Goal: Register for event/course

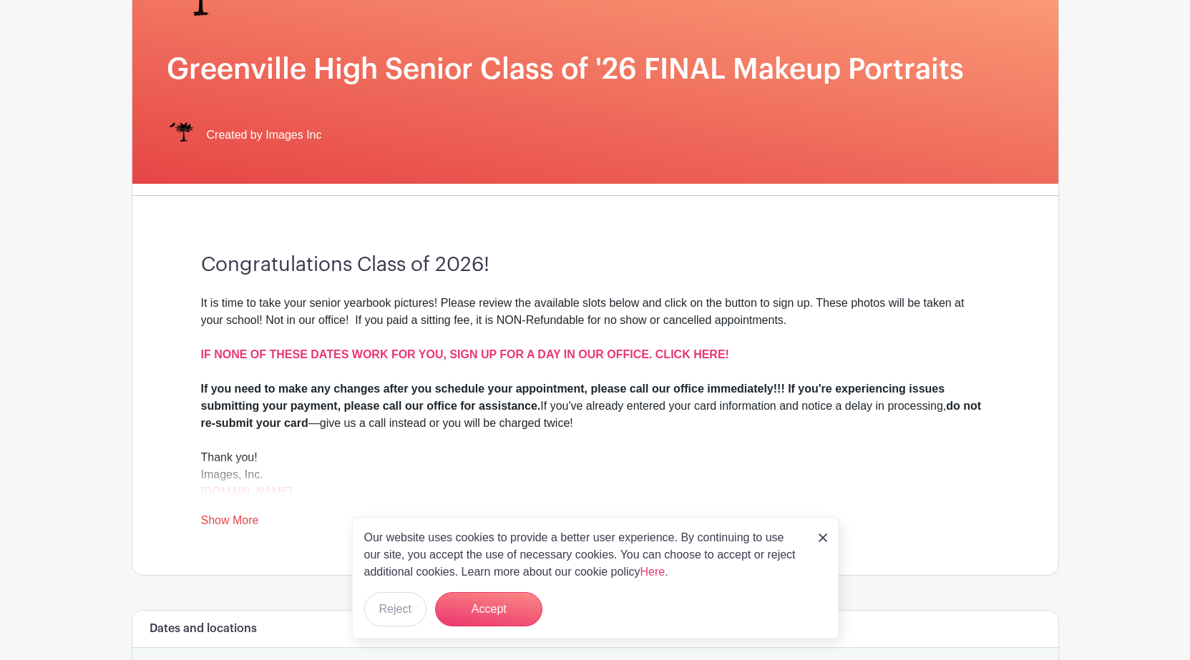
scroll to position [215, 0]
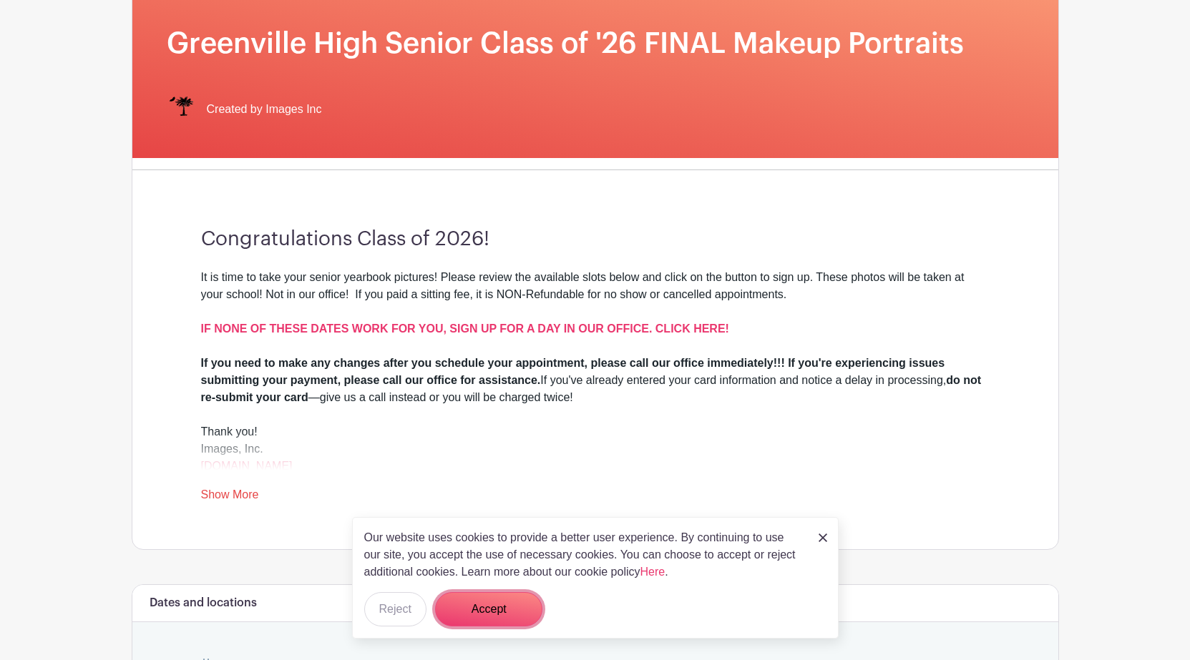
click at [513, 606] on button "Accept" at bounding box center [488, 609] width 107 height 34
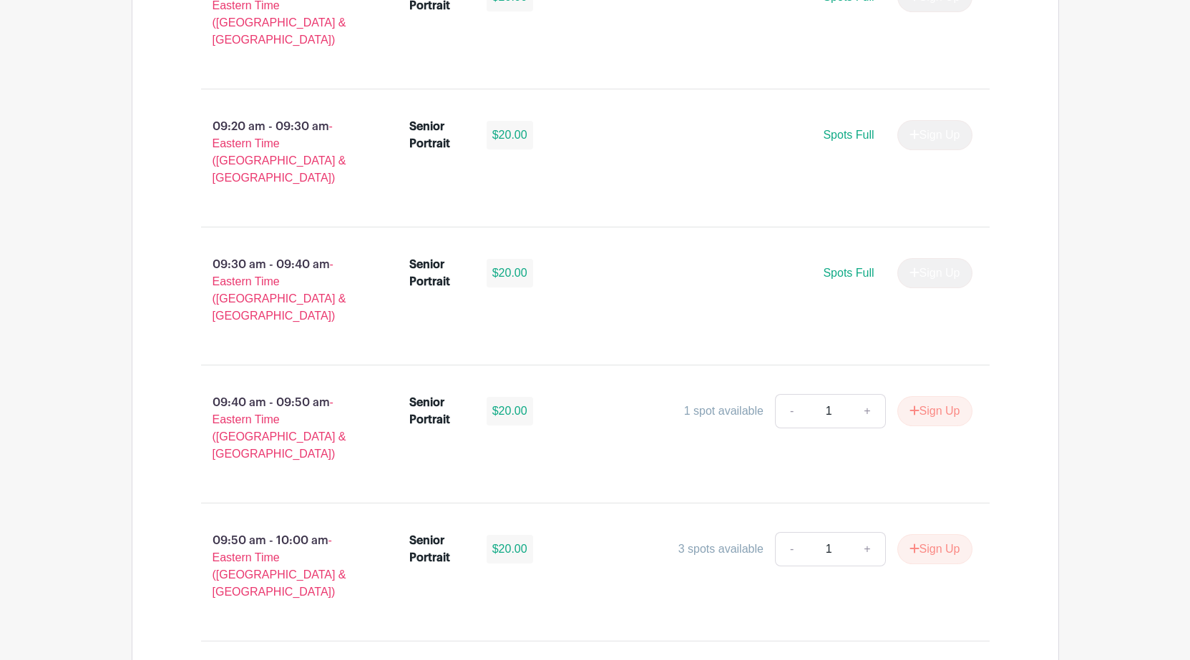
scroll to position [1288, 0]
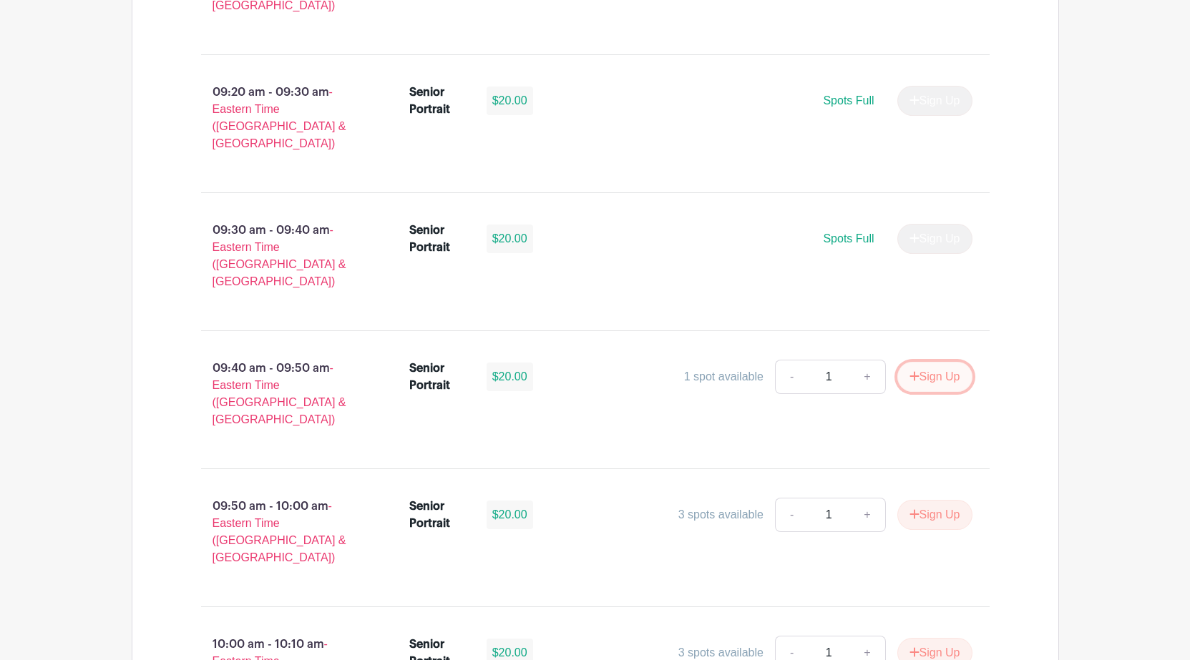
click at [931, 362] on button "Sign Up" at bounding box center [934, 377] width 75 height 30
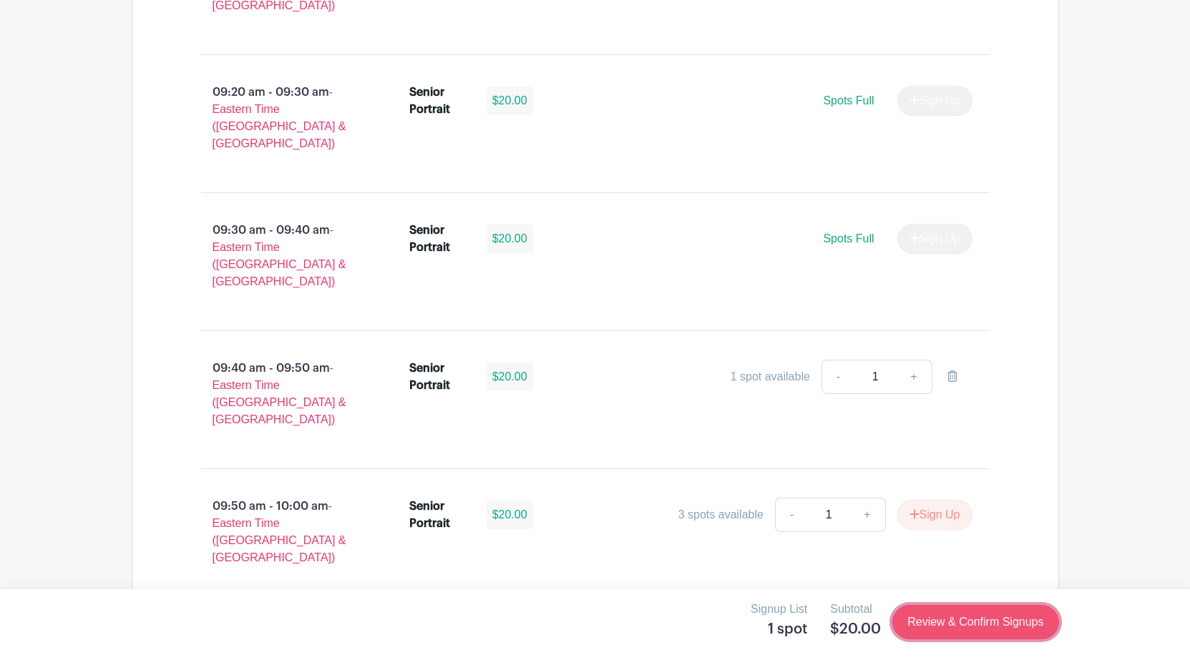
click at [984, 626] on link "Review & Confirm Signups" at bounding box center [975, 622] width 166 height 34
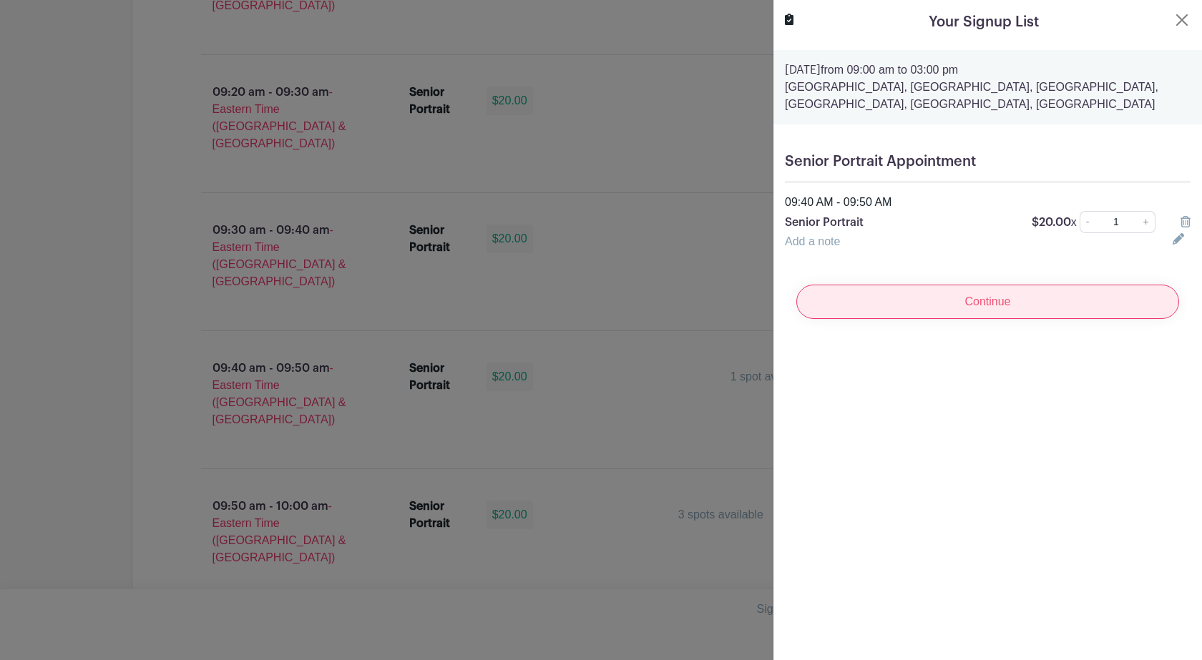
click at [1004, 300] on input "Continue" at bounding box center [987, 302] width 383 height 34
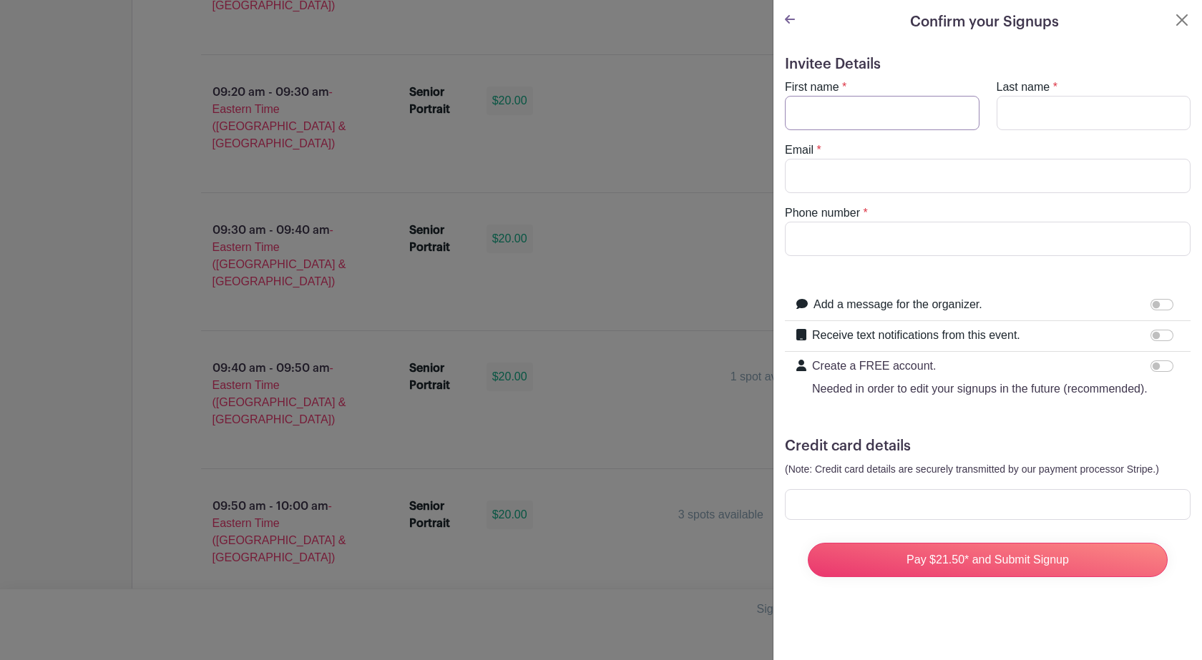
click at [858, 116] on input "First name" at bounding box center [882, 113] width 195 height 34
type input "[PERSON_NAME]"
click at [846, 175] on input "Email" at bounding box center [988, 176] width 406 height 34
type input "[EMAIL_ADDRESS][DOMAIN_NAME]"
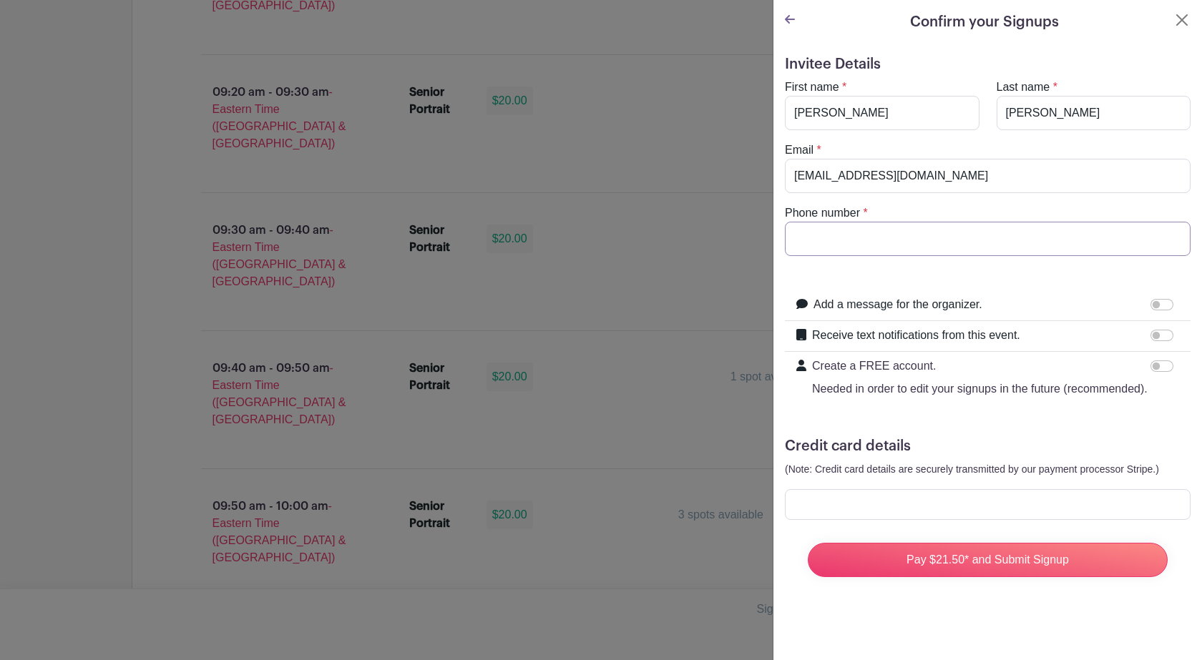
click at [896, 222] on input "Phone number" at bounding box center [988, 239] width 406 height 34
type input "8644349993"
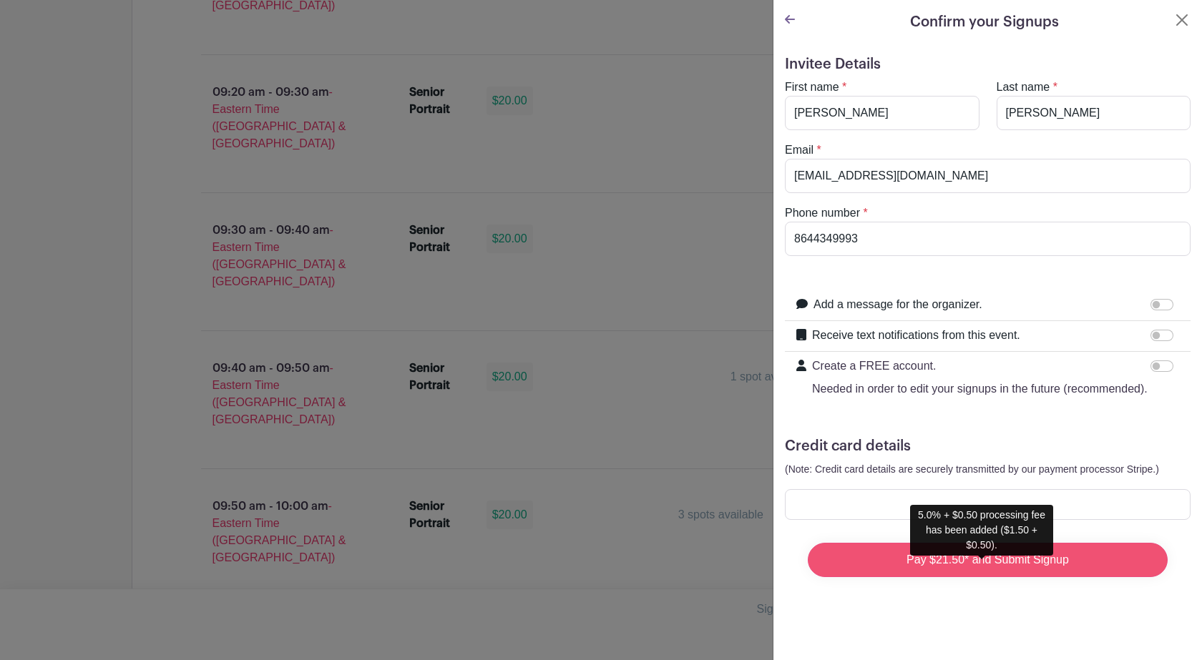
click at [929, 577] on input "Pay $21.50* and Submit Signup" at bounding box center [988, 560] width 360 height 34
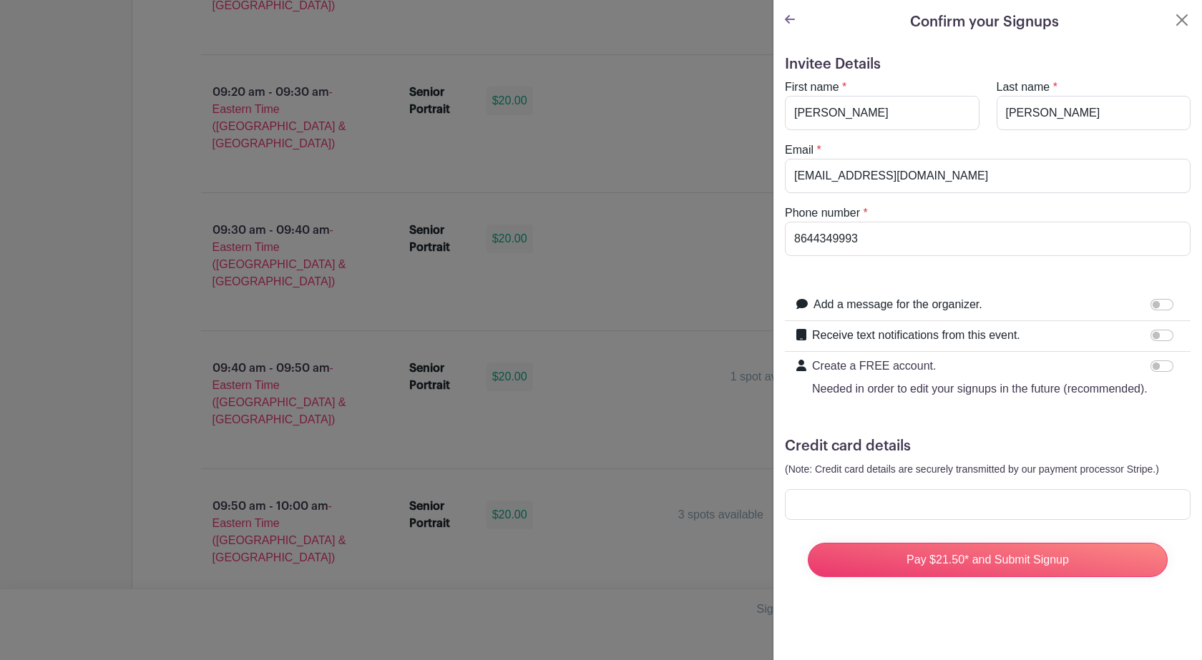
click at [786, 14] on icon at bounding box center [790, 19] width 10 height 11
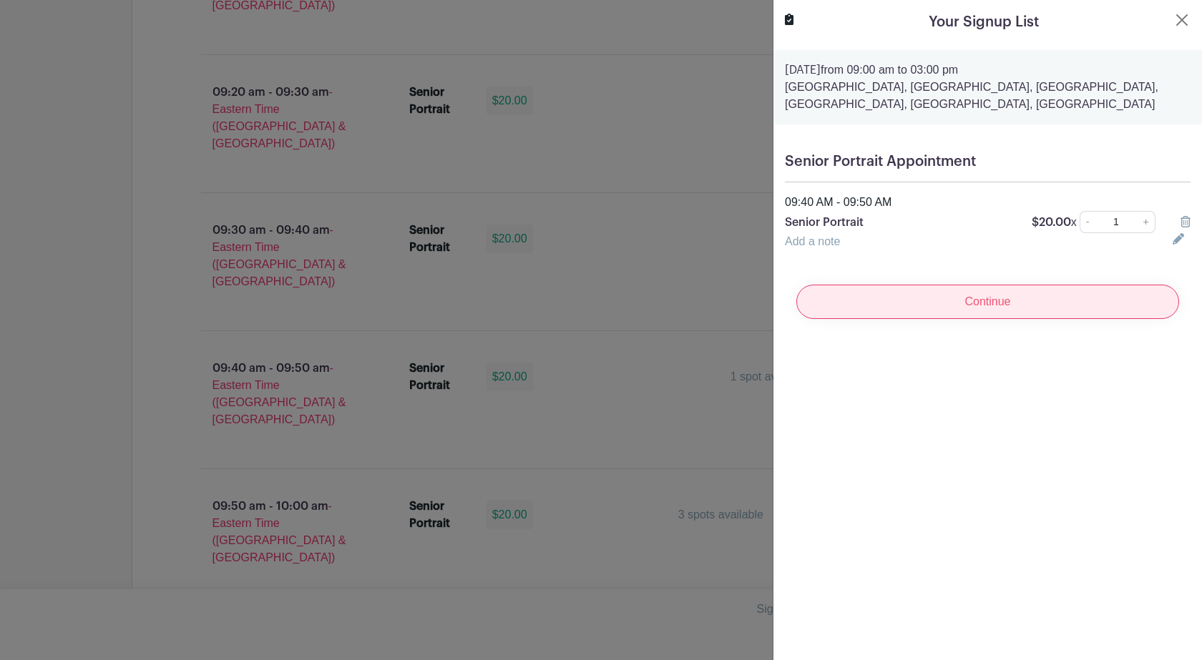
click at [1029, 301] on input "Continue" at bounding box center [987, 302] width 383 height 34
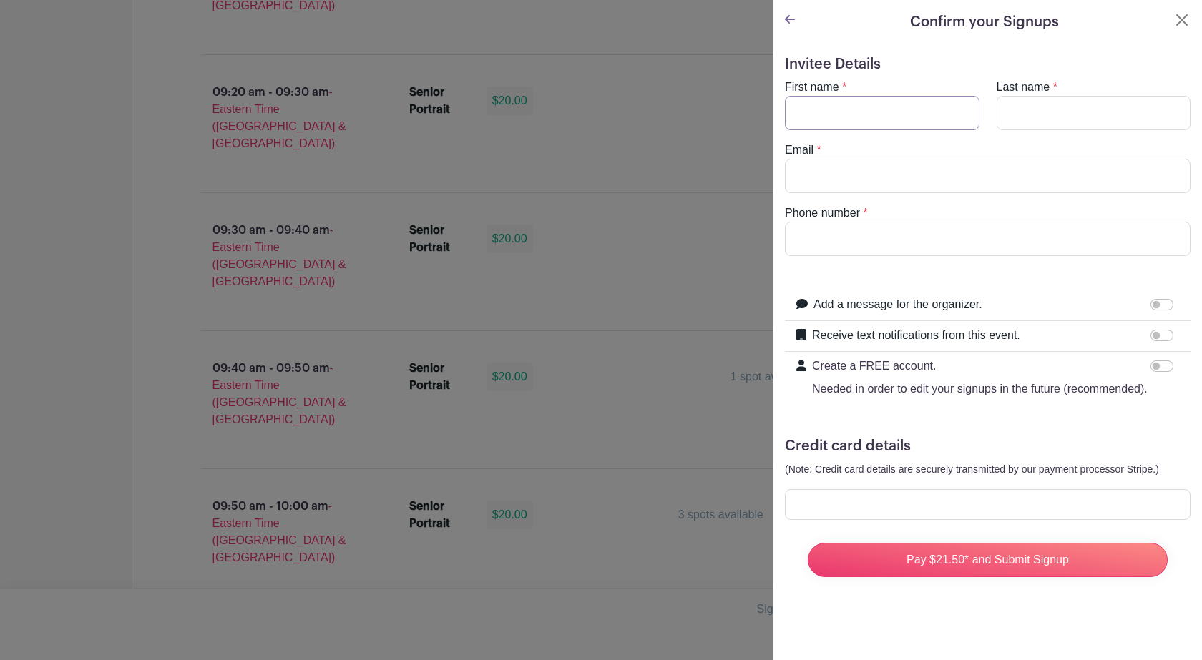
click at [826, 114] on input "First name" at bounding box center [882, 113] width 195 height 34
type input "[PERSON_NAME]"
click at [1038, 107] on input "Last name" at bounding box center [1094, 113] width 195 height 34
type input "[PERSON_NAME]"
click at [926, 163] on input "Email" at bounding box center [988, 176] width 406 height 34
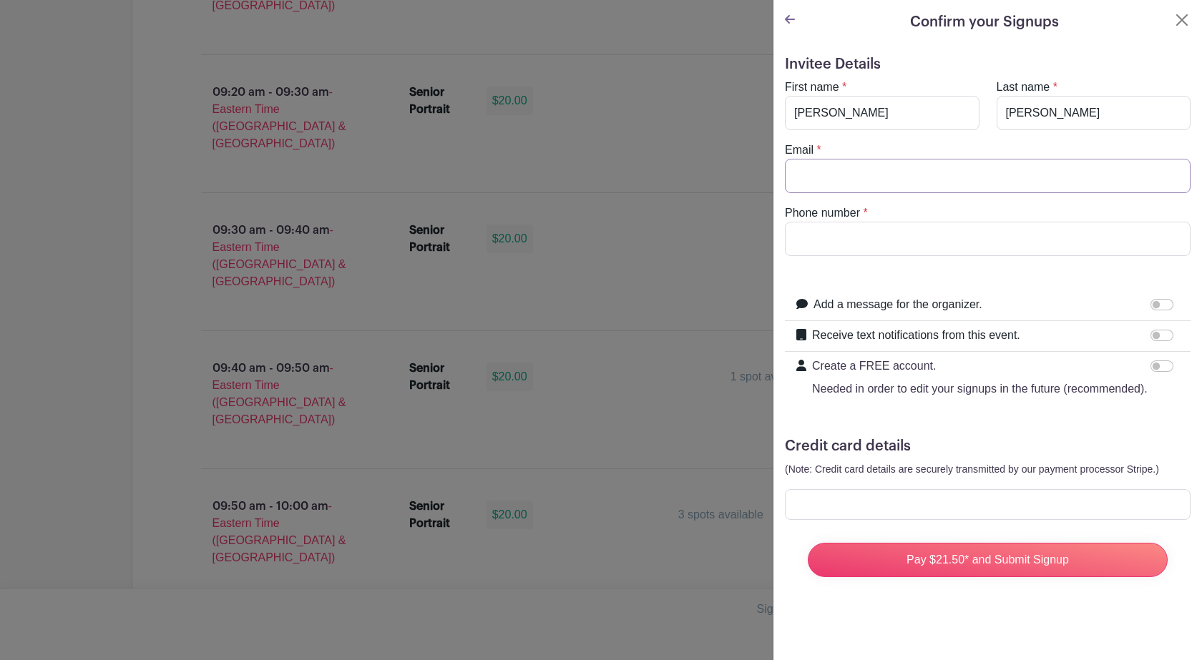
type input "[EMAIL_ADDRESS][DOMAIN_NAME]"
click at [866, 241] on input "Phone number" at bounding box center [988, 239] width 406 height 34
type input "8644349993"
click at [830, 520] on div at bounding box center [988, 504] width 406 height 31
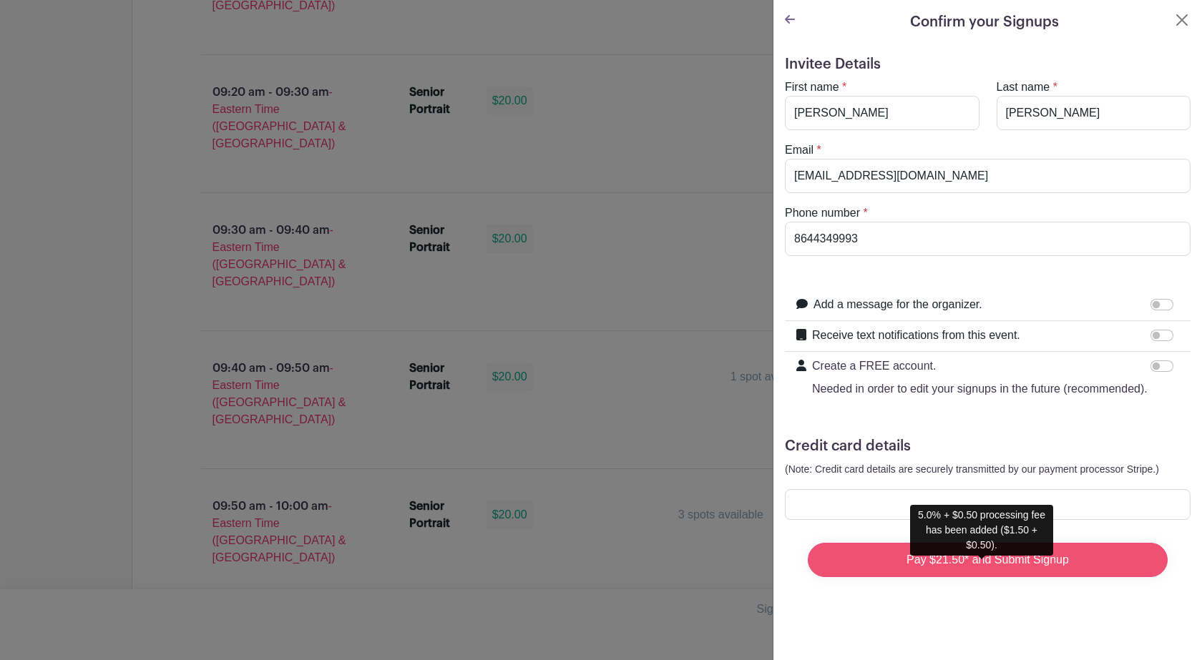
click at [971, 574] on input "Pay $21.50* and Submit Signup" at bounding box center [988, 560] width 360 height 34
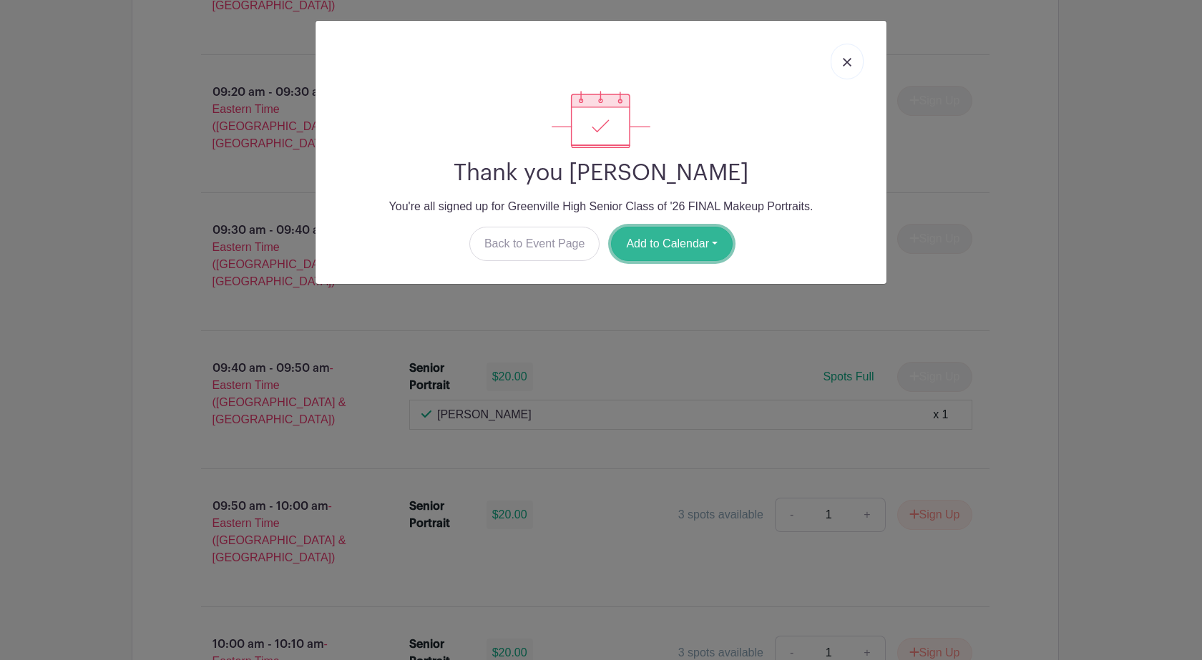
click at [721, 238] on button "Add to Calendar" at bounding box center [672, 244] width 122 height 34
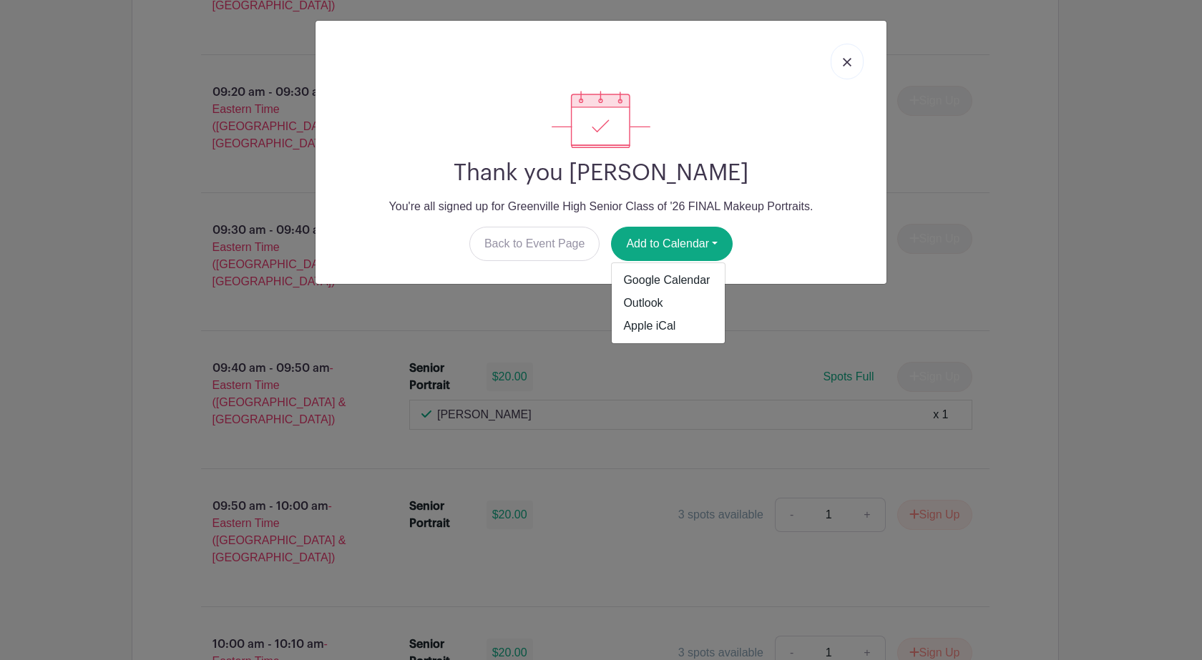
drag, startPoint x: 844, startPoint y: 72, endPoint x: 941, endPoint y: 114, distance: 105.1
click at [845, 72] on link at bounding box center [847, 62] width 33 height 36
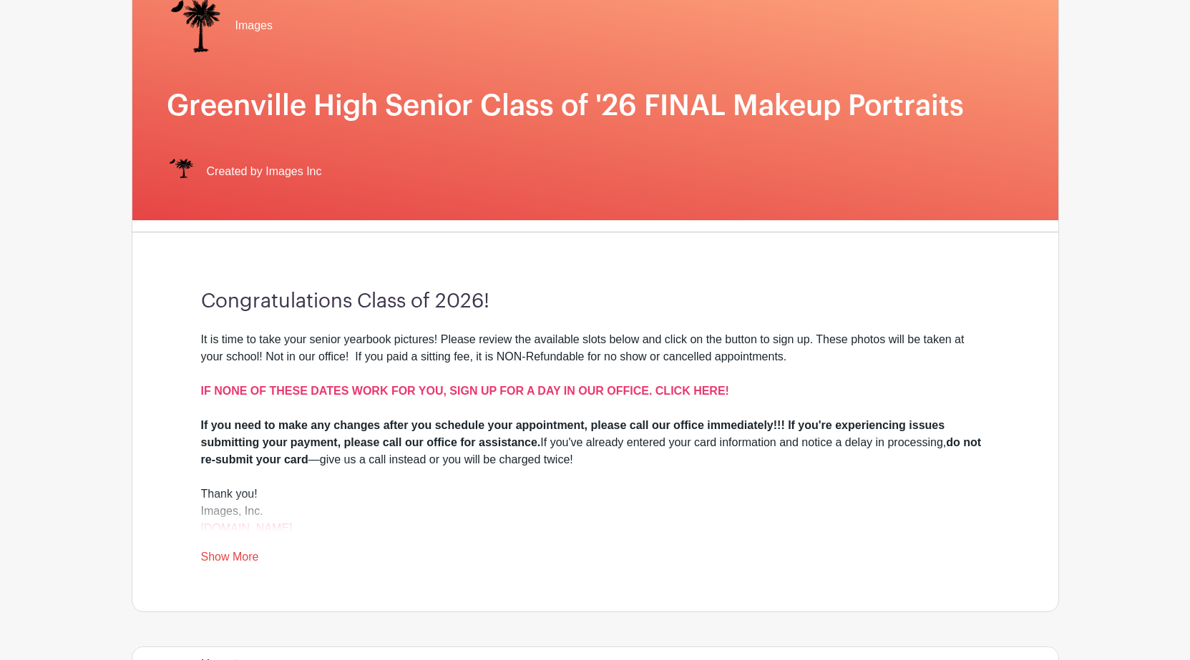
scroll to position [143, 0]
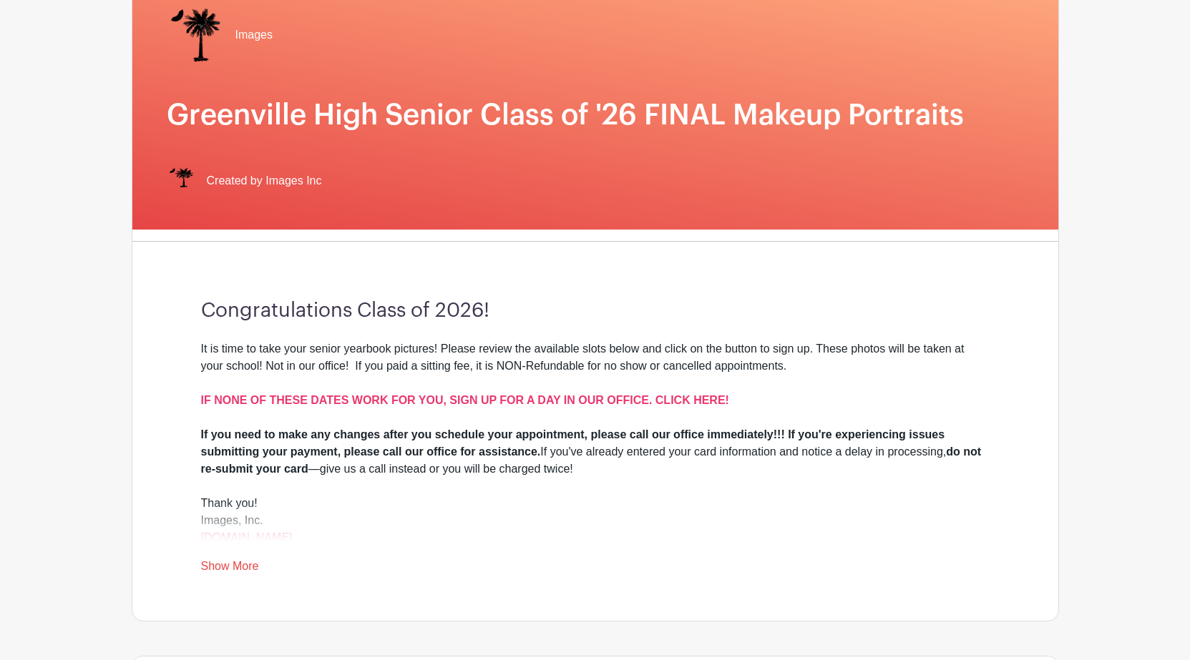
click at [225, 567] on link "Show More" at bounding box center [230, 569] width 58 height 18
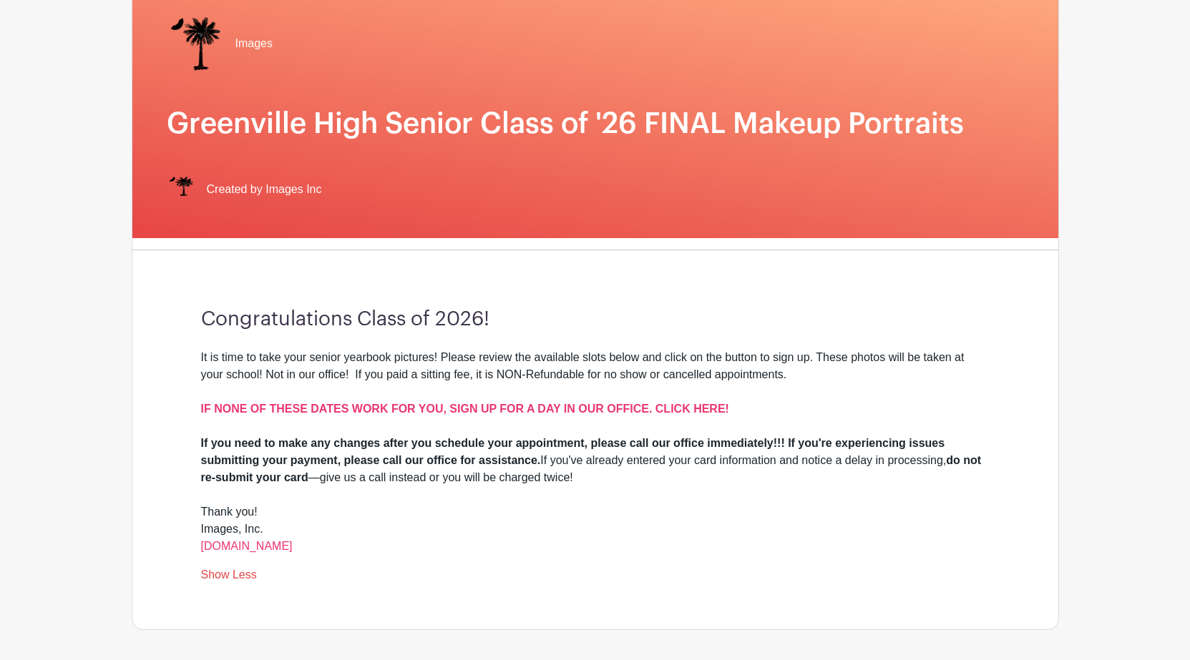
scroll to position [0, 0]
